Goal: Task Accomplishment & Management: Complete application form

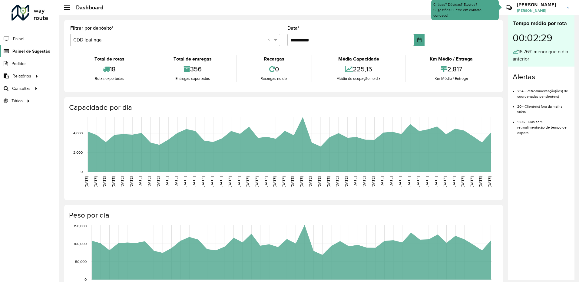
click at [39, 54] on span "Painel de Sugestão" at bounding box center [31, 51] width 38 height 6
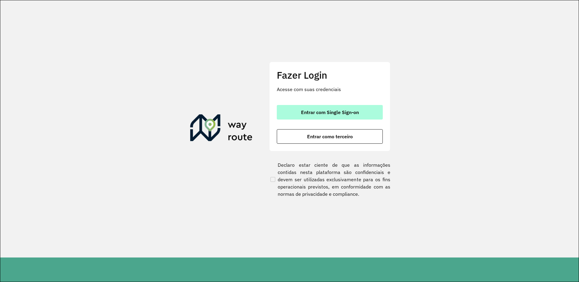
click at [299, 114] on button "Entrar com Single Sign-on" at bounding box center [330, 112] width 106 height 15
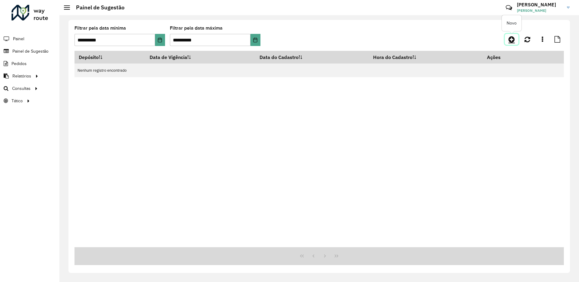
click at [512, 40] on icon at bounding box center [512, 39] width 6 height 7
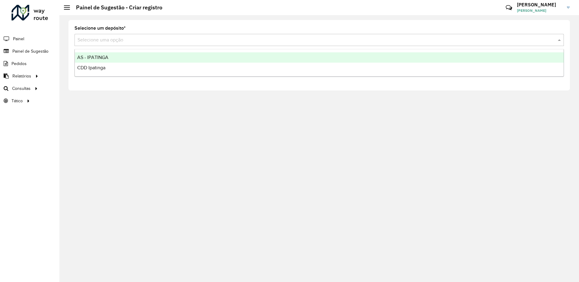
click at [146, 41] on input "text" at bounding box center [314, 40] width 472 height 7
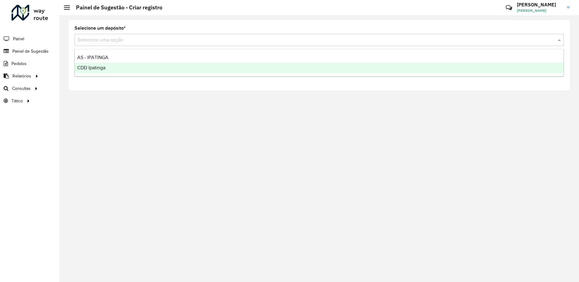
click at [111, 66] on div "CDD Ipatinga" at bounding box center [319, 68] width 489 height 10
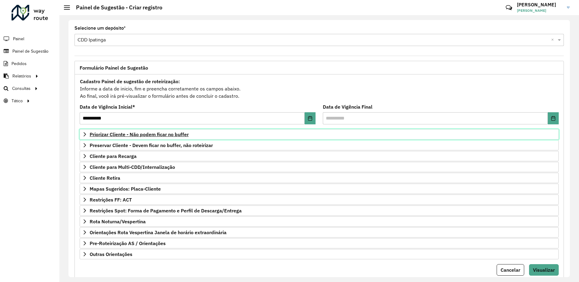
click at [197, 134] on link "Priorizar Cliente - Não podem ficar no buffer" at bounding box center [319, 134] width 479 height 10
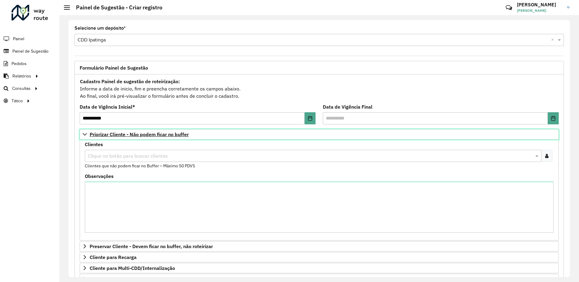
click at [217, 135] on link "Priorizar Cliente - Não podem ficar no buffer" at bounding box center [319, 134] width 479 height 10
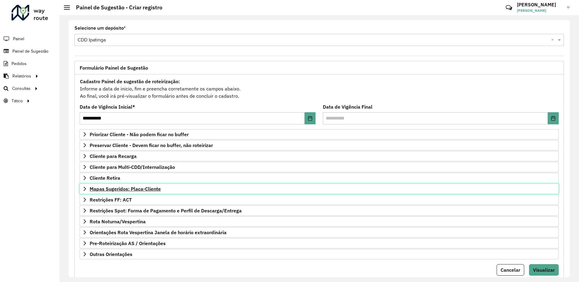
click at [162, 189] on link "Mapas Sugeridos: Placa-Cliente" at bounding box center [319, 189] width 479 height 10
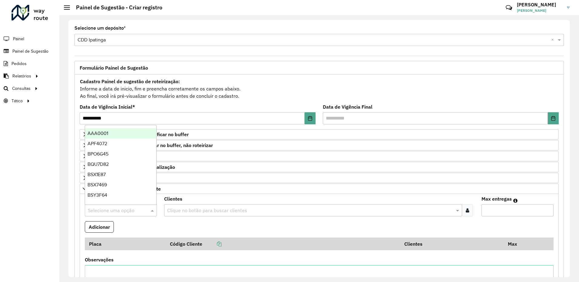
click at [115, 209] on input "text" at bounding box center [115, 210] width 54 height 7
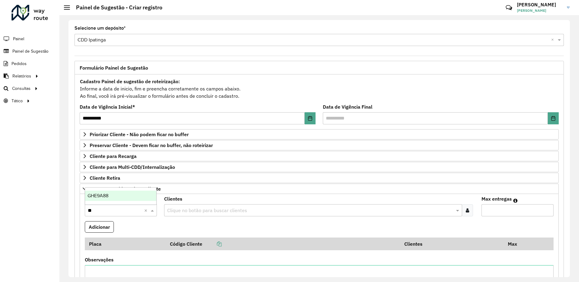
type input "***"
click at [117, 191] on div "GHE9A88" at bounding box center [120, 196] width 71 height 10
click at [197, 207] on input "text" at bounding box center [310, 210] width 289 height 7
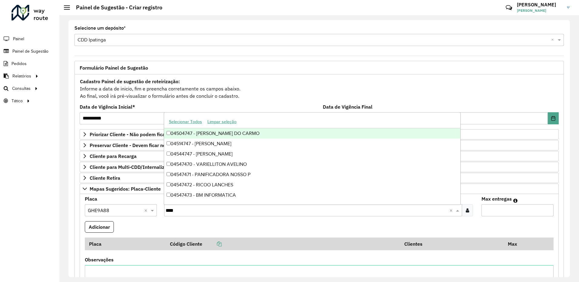
type input "*****"
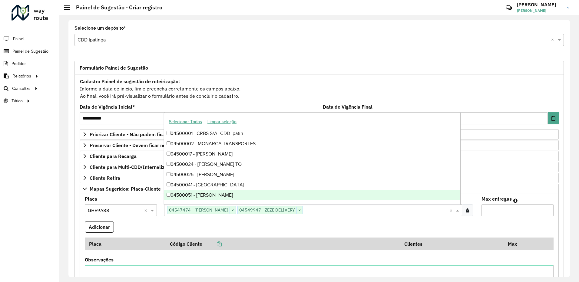
click at [491, 205] on input "Max entregas" at bounding box center [518, 211] width 72 height 12
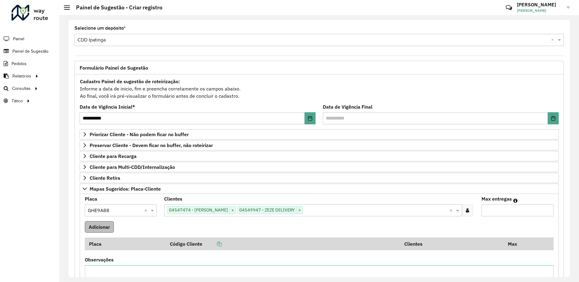
type input "**"
click at [104, 223] on button "Adicionar" at bounding box center [99, 228] width 29 height 12
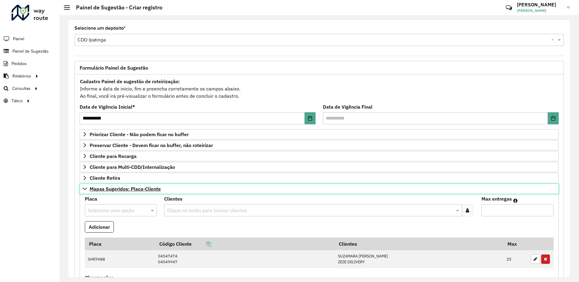
click at [190, 190] on link "Mapas Sugeridos: Placa-Cliente" at bounding box center [319, 189] width 479 height 10
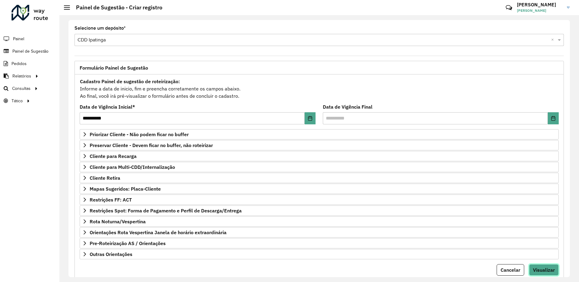
click at [545, 269] on span "Visualizar" at bounding box center [544, 270] width 22 height 6
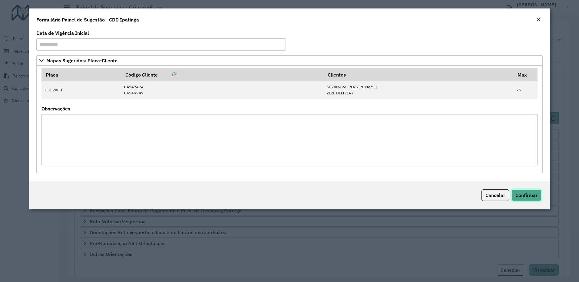
click at [533, 193] on span "Confirmar" at bounding box center [527, 195] width 22 height 6
